Goal: Find specific page/section: Find specific page/section

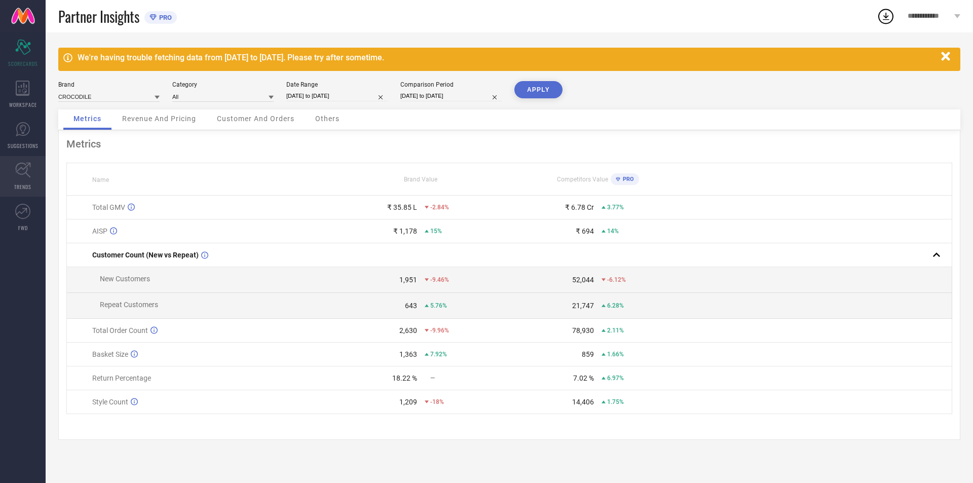
click at [21, 170] on icon at bounding box center [23, 170] width 16 height 16
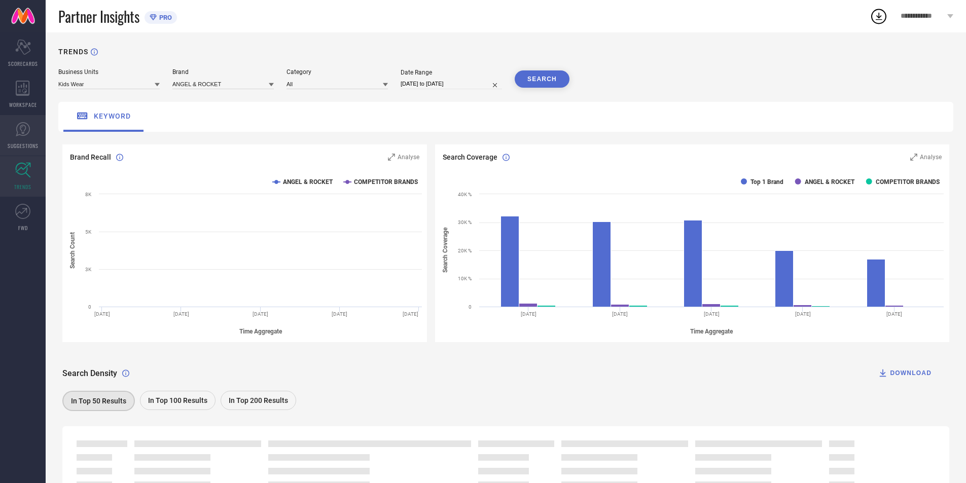
click at [23, 136] on icon at bounding box center [22, 129] width 15 height 15
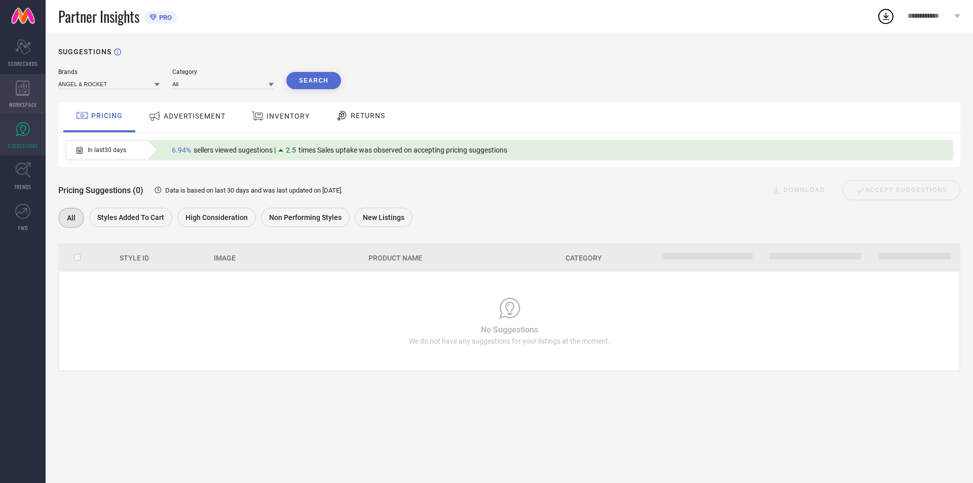
click at [34, 108] on div "WORKSPACE" at bounding box center [23, 94] width 46 height 41
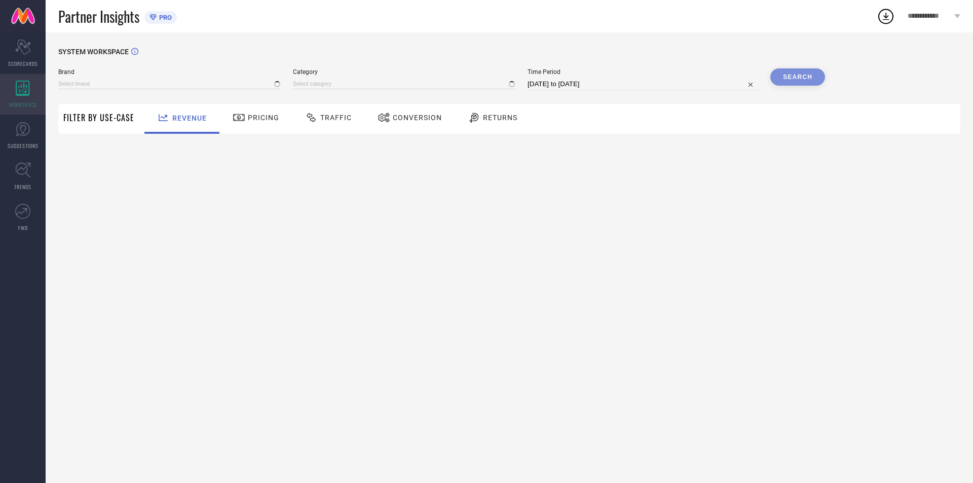
type input "ANGEL & ROCKET"
type input "All"
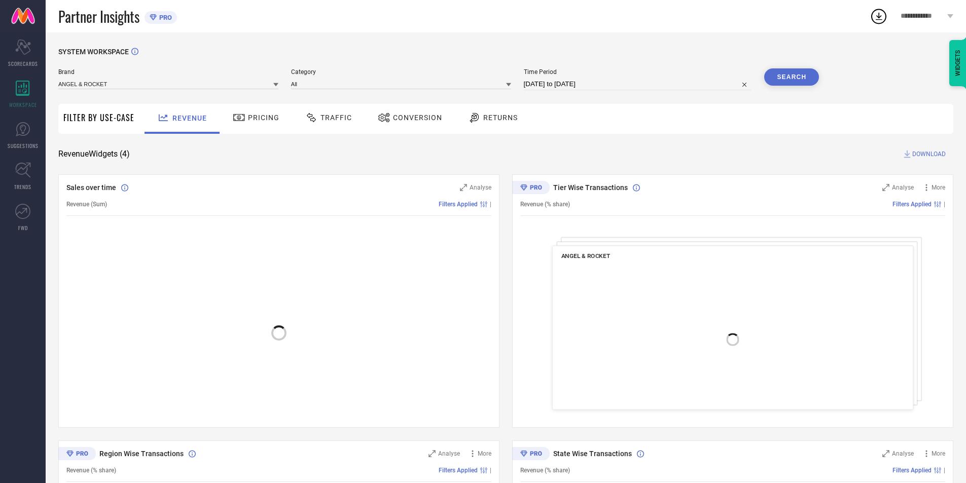
click at [327, 128] on div "Traffic" at bounding box center [328, 119] width 72 height 30
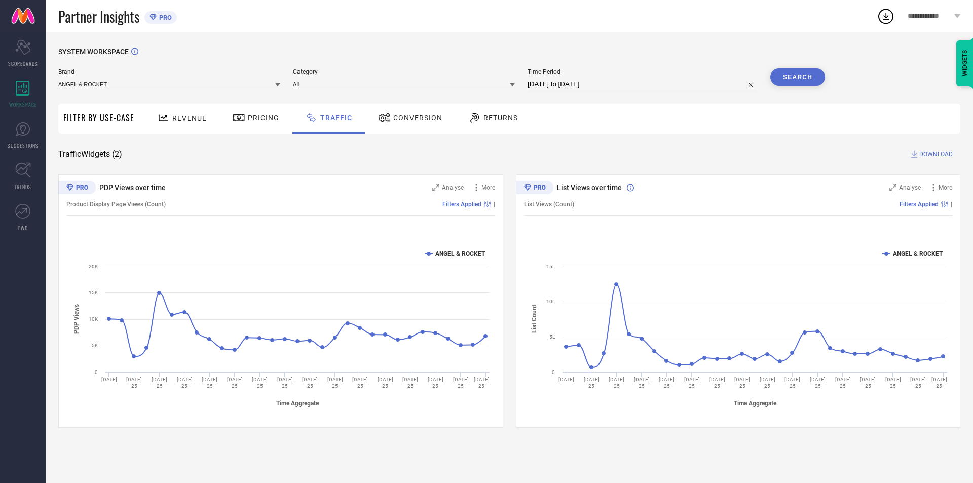
click at [206, 78] on div "Brand ANGEL & ROCKET" at bounding box center [169, 79] width 222 height 22
click at [201, 85] on input at bounding box center [169, 84] width 222 height 11
click at [174, 114] on div "CROCODILE" at bounding box center [169, 114] width 222 height 17
click at [461, 82] on input at bounding box center [404, 84] width 222 height 11
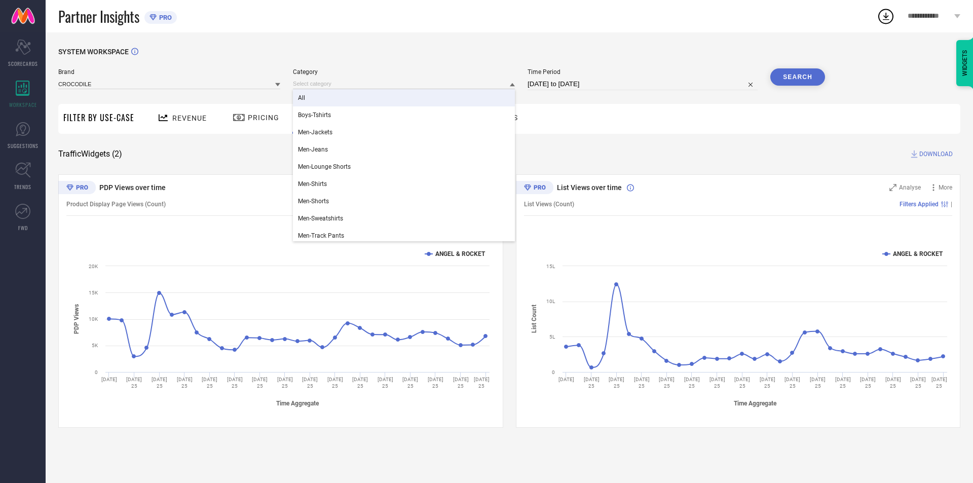
click at [430, 95] on div "All" at bounding box center [404, 97] width 222 height 17
click at [430, 95] on div "Brand CROCODILE Category All Boys-Tshirts Men-Jackets Men-Jeans Men-Lounge Shor…" at bounding box center [441, 83] width 767 height 30
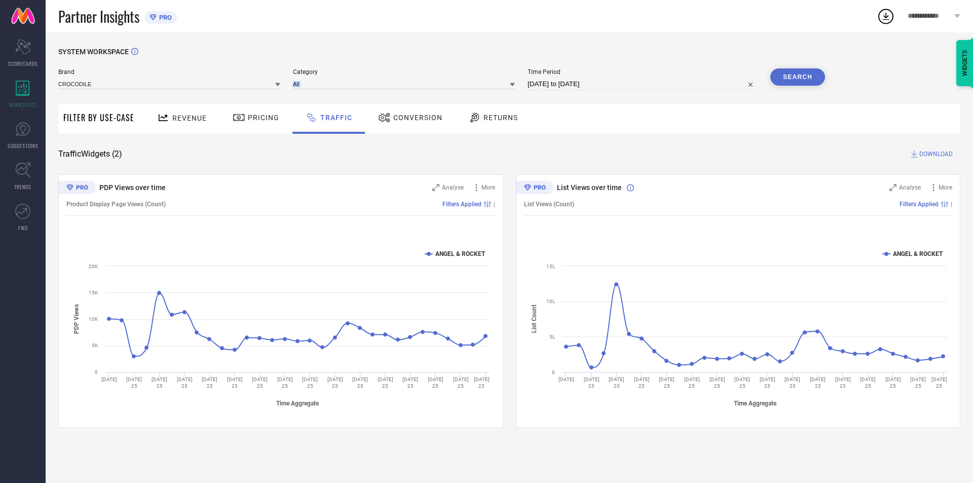
click at [804, 80] on button "Search" at bounding box center [798, 76] width 55 height 17
